Goal: Information Seeking & Learning: Learn about a topic

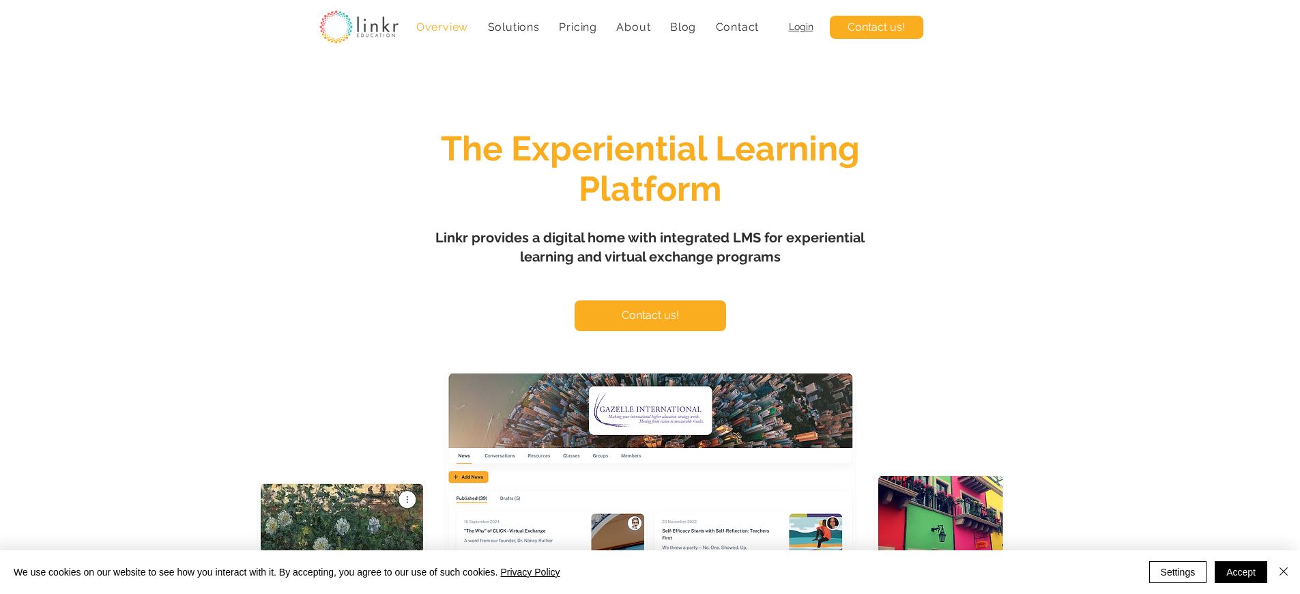
click at [800, 27] on span "Login" at bounding box center [801, 26] width 25 height 11
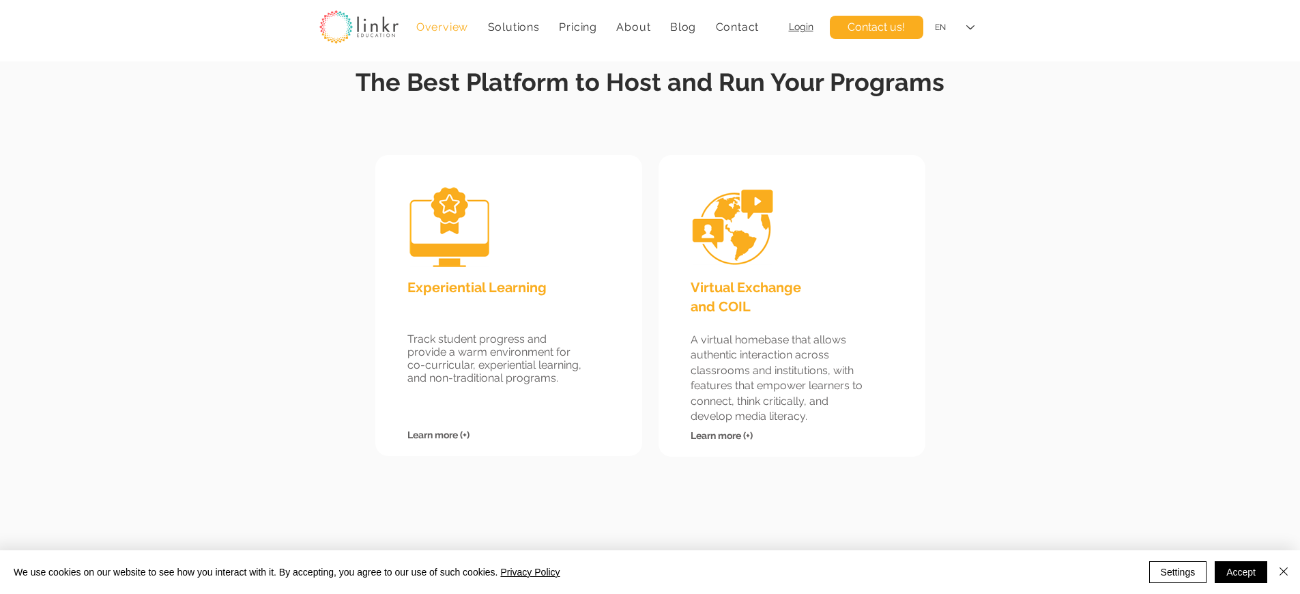
click at [745, 287] on span "Virtual Exchange and COIL" at bounding box center [746, 296] width 111 height 35
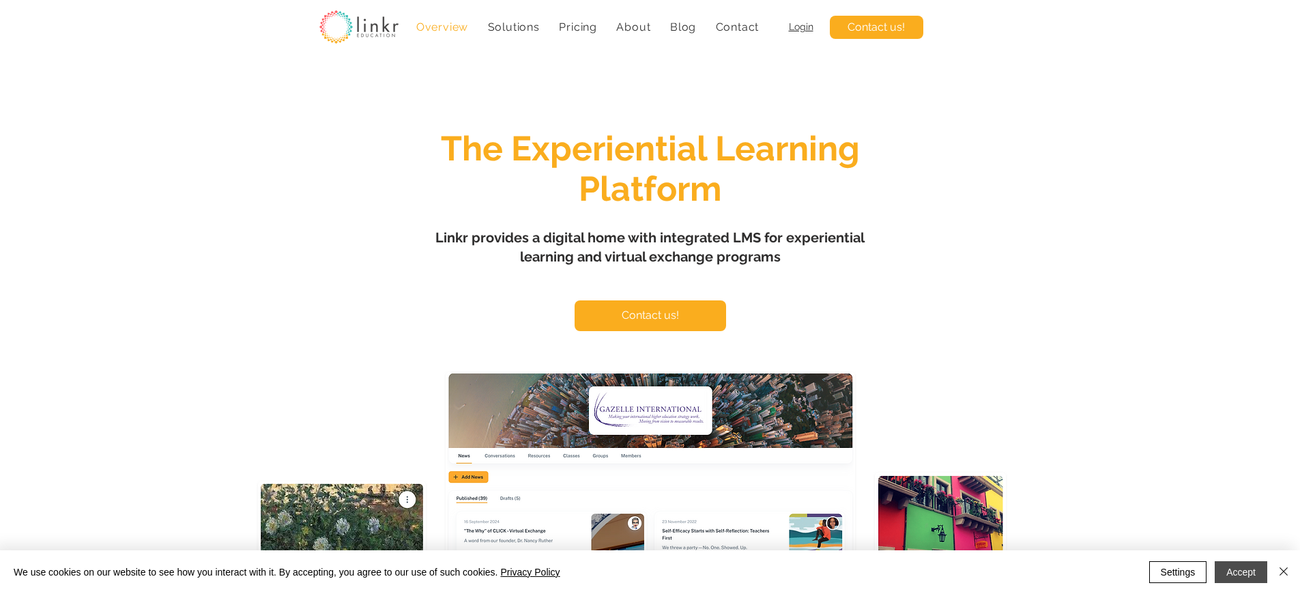
click at [1241, 572] on button "Accept" at bounding box center [1241, 572] width 53 height 22
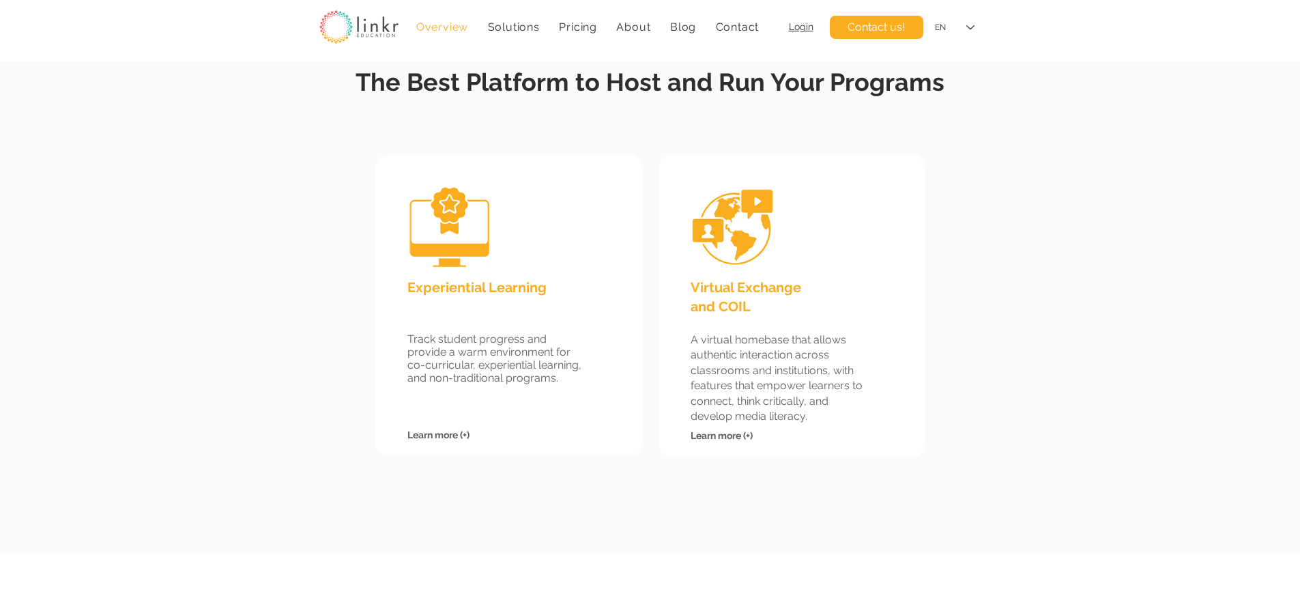
click at [745, 287] on span "Virtual Exchange and COIL" at bounding box center [746, 296] width 111 height 35
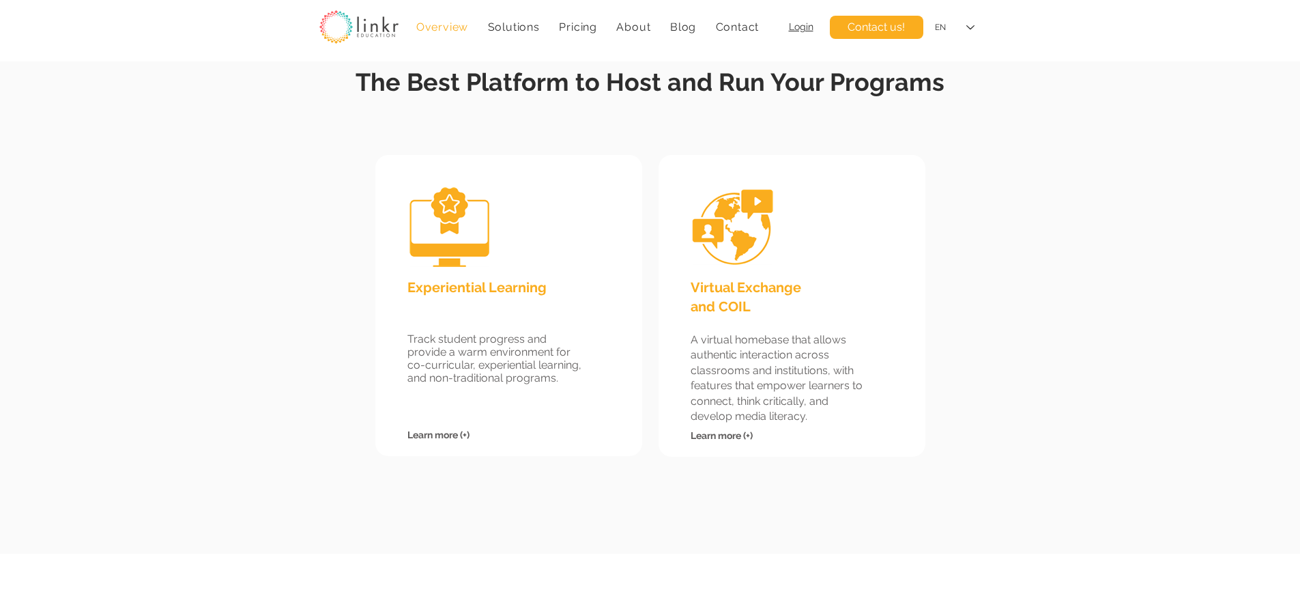
click at [745, 287] on span "Virtual Exchange and COIL" at bounding box center [746, 296] width 111 height 35
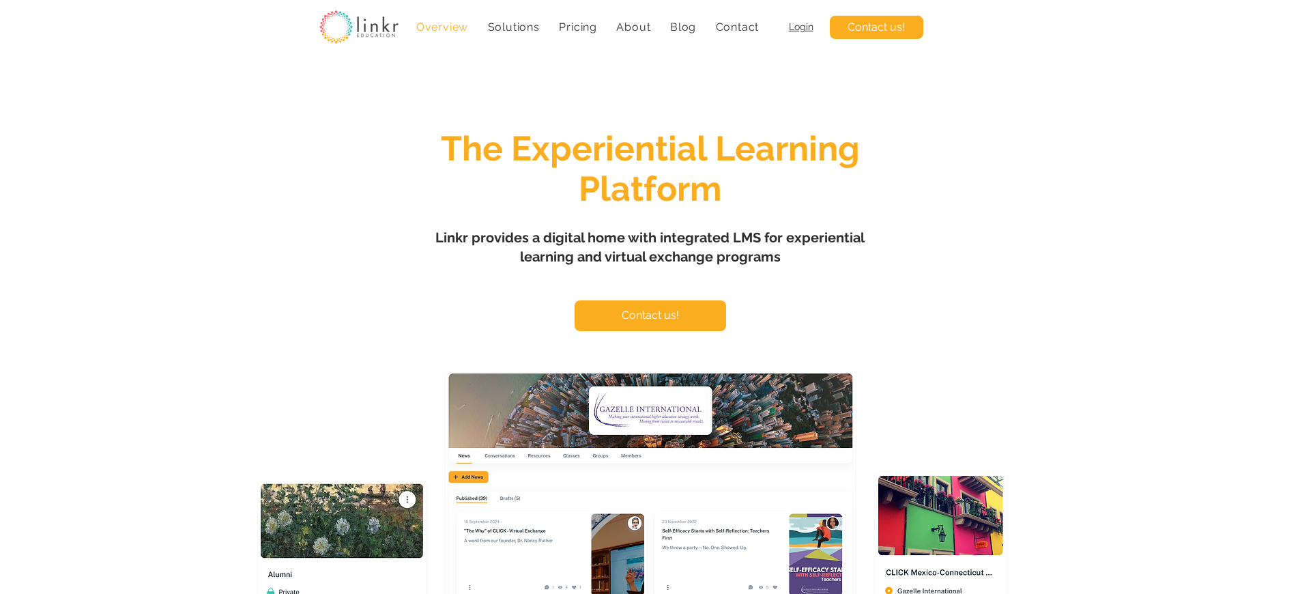
click at [800, 27] on span "Login" at bounding box center [801, 26] width 25 height 11
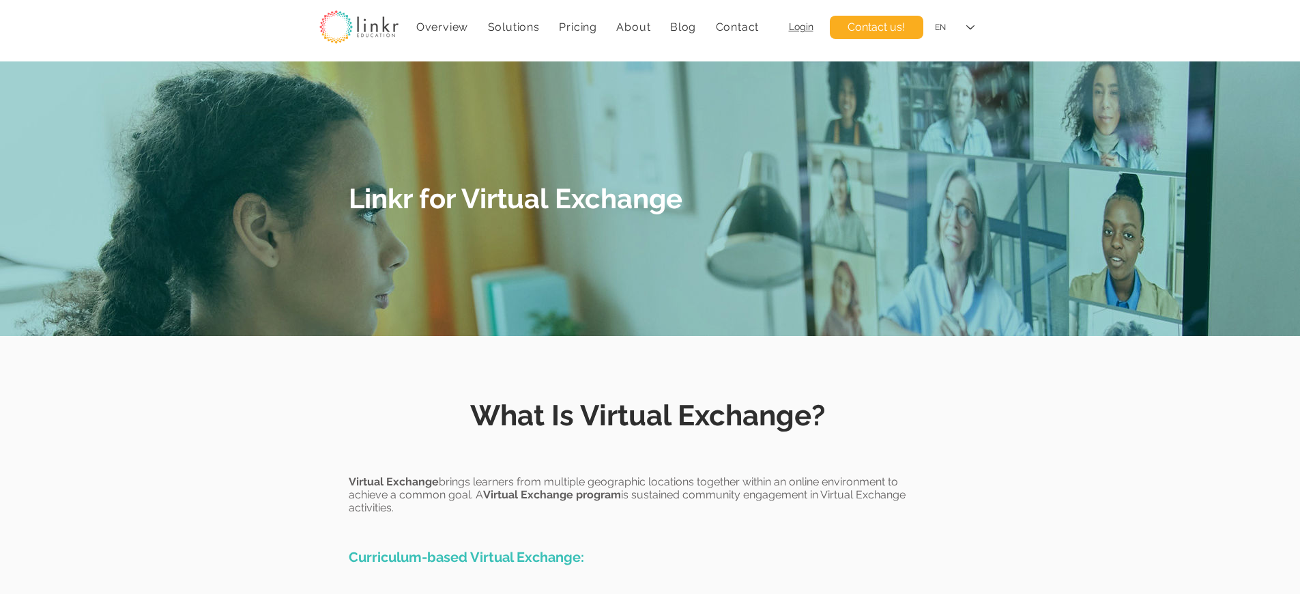
click at [515, 198] on span "Linkr for Virtual Exchange" at bounding box center [516, 198] width 334 height 32
click at [648, 415] on span "What Is Virtual Exchange?" at bounding box center [647, 415] width 355 height 33
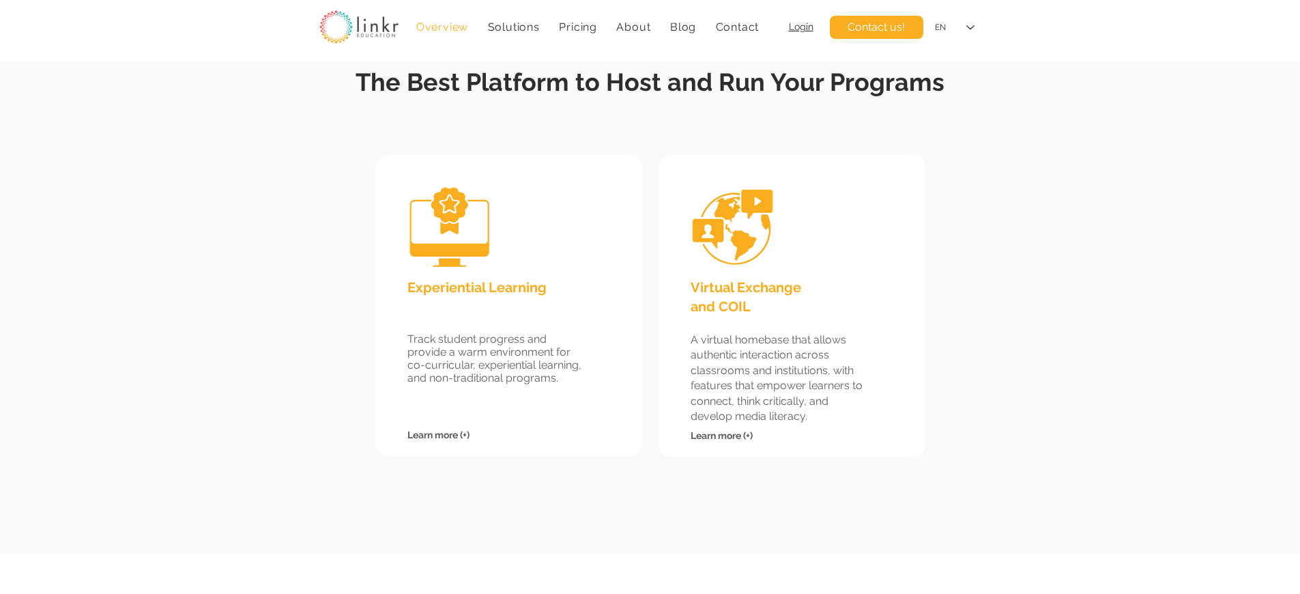
click at [745, 287] on span "Virtual Exchange and COIL" at bounding box center [746, 296] width 111 height 35
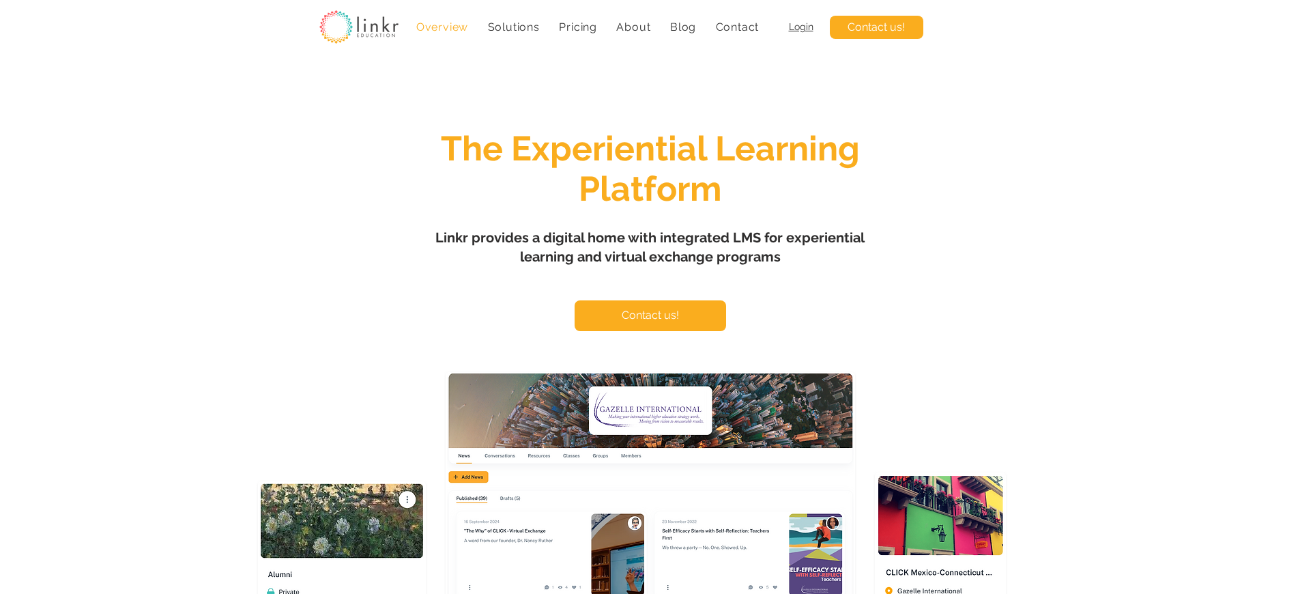
click at [800, 27] on span "Login" at bounding box center [801, 26] width 25 height 11
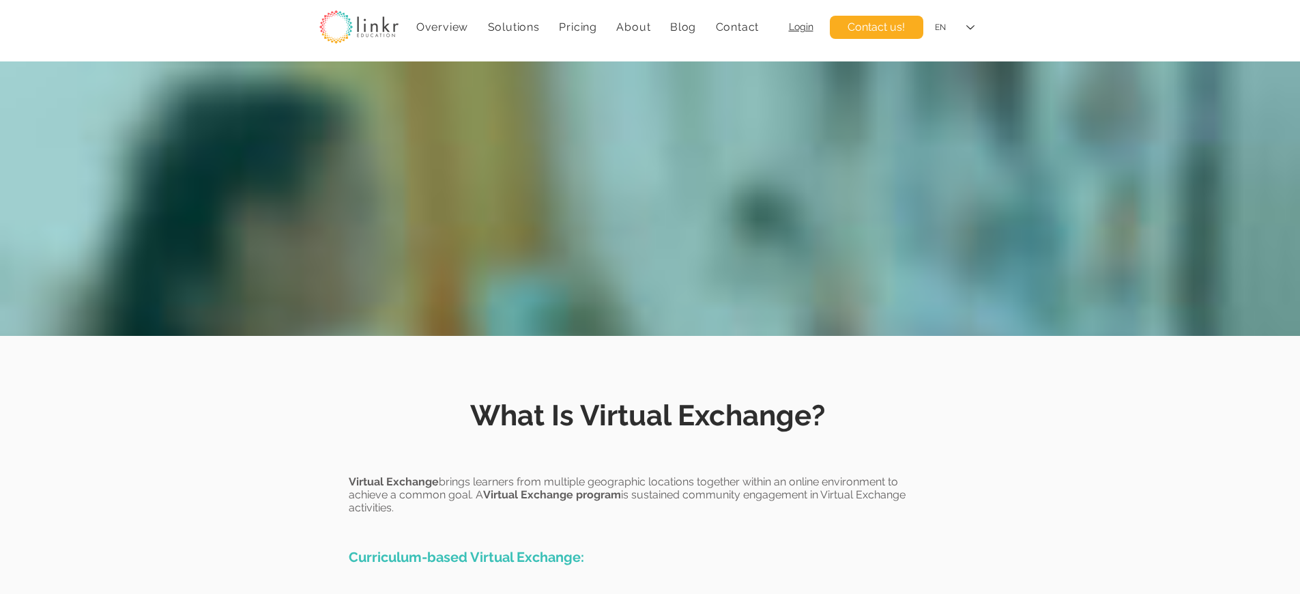
click at [648, 415] on span "What Is Virtual Exchange?" at bounding box center [647, 415] width 355 height 33
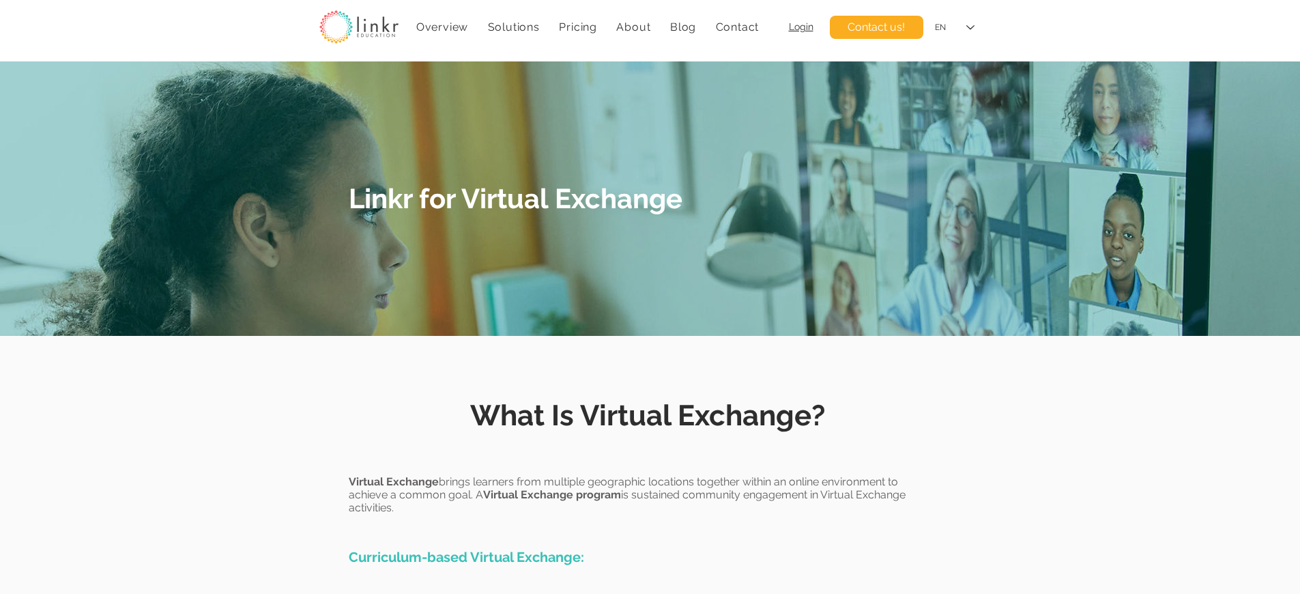
click at [515, 198] on span "Linkr for Virtual Exchange" at bounding box center [516, 198] width 334 height 32
click at [394, 481] on span "Virtual Exchange" at bounding box center [394, 481] width 90 height 13
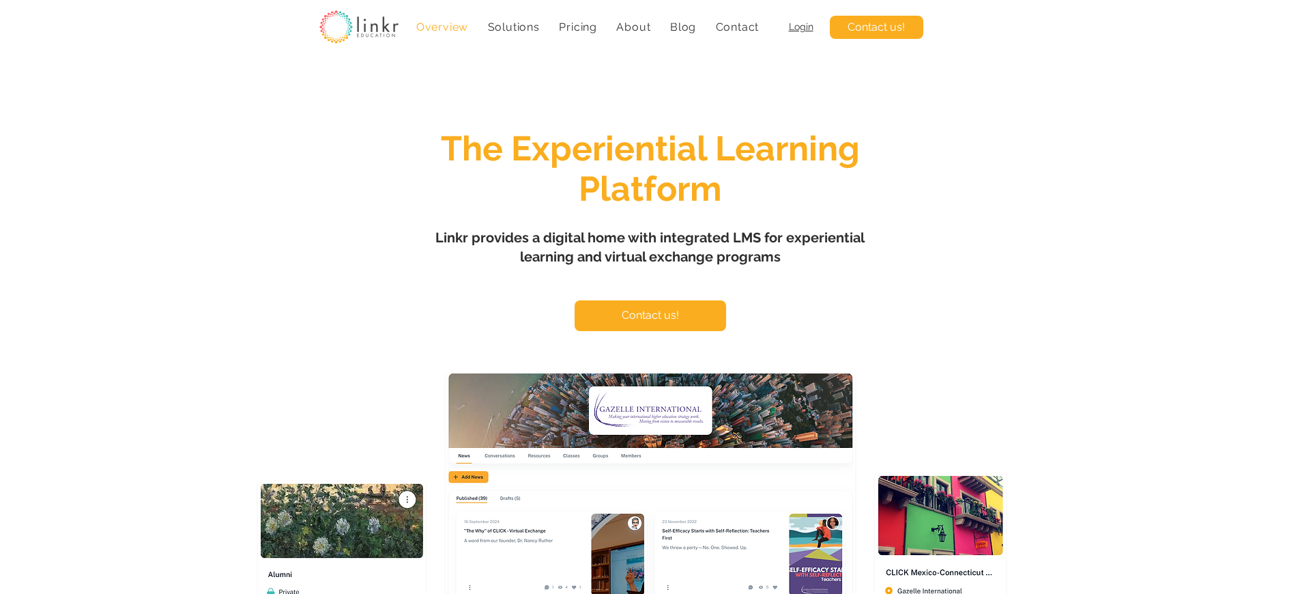
click at [800, 27] on span "Login" at bounding box center [801, 26] width 25 height 11
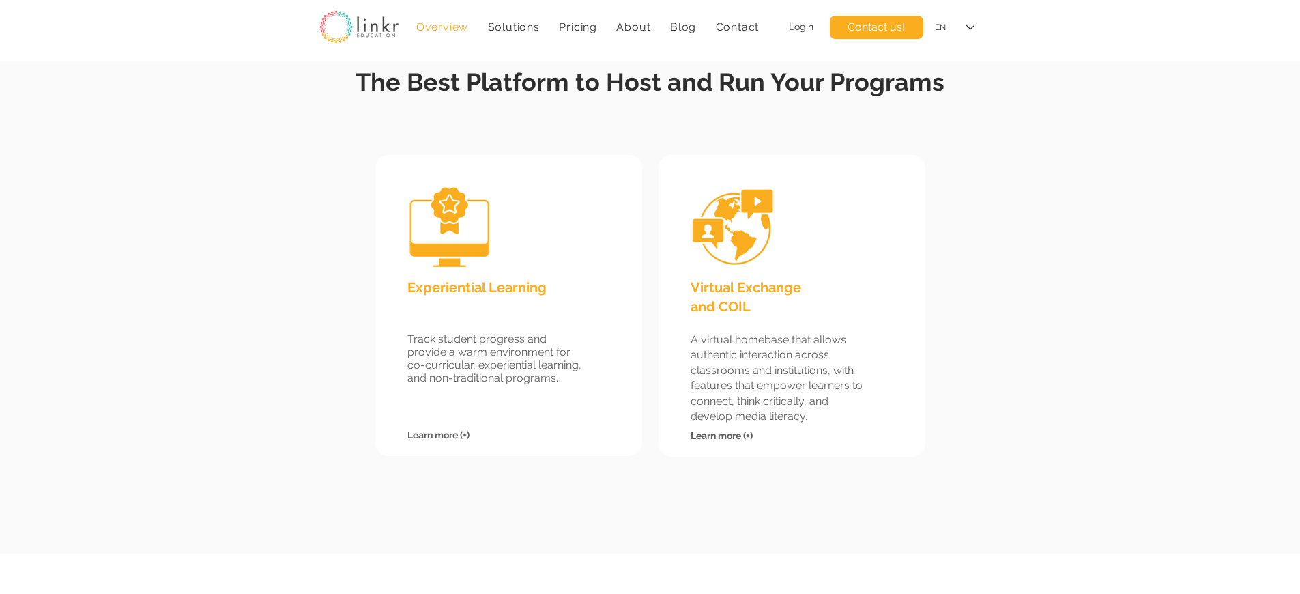
click at [745, 287] on span "Virtual Exchange and COIL" at bounding box center [746, 296] width 111 height 35
click at [800, 27] on span "Login" at bounding box center [801, 26] width 25 height 11
